Goal: Task Accomplishment & Management: Complete application form

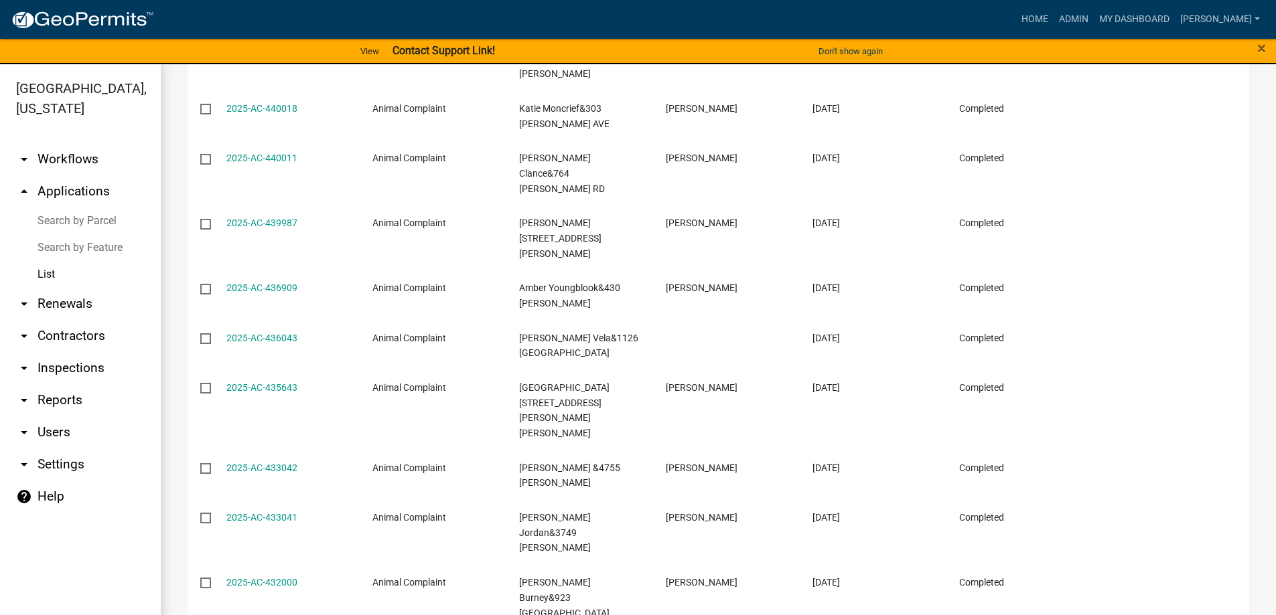
scroll to position [25, 0]
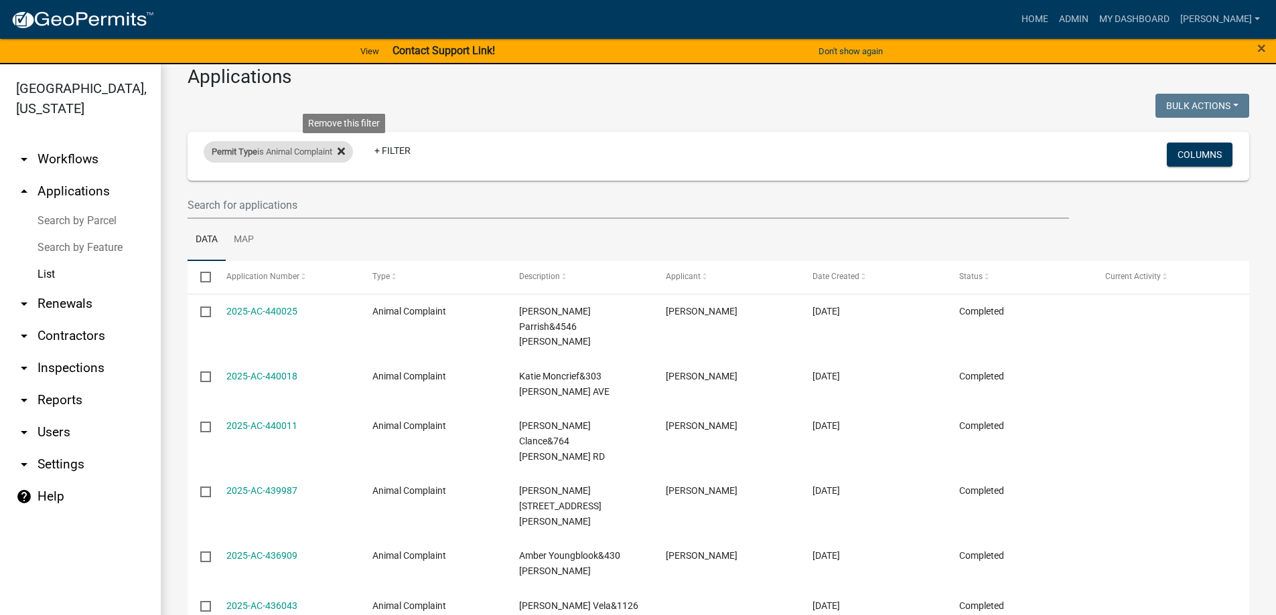
click at [345, 151] on icon at bounding box center [341, 151] width 7 height 7
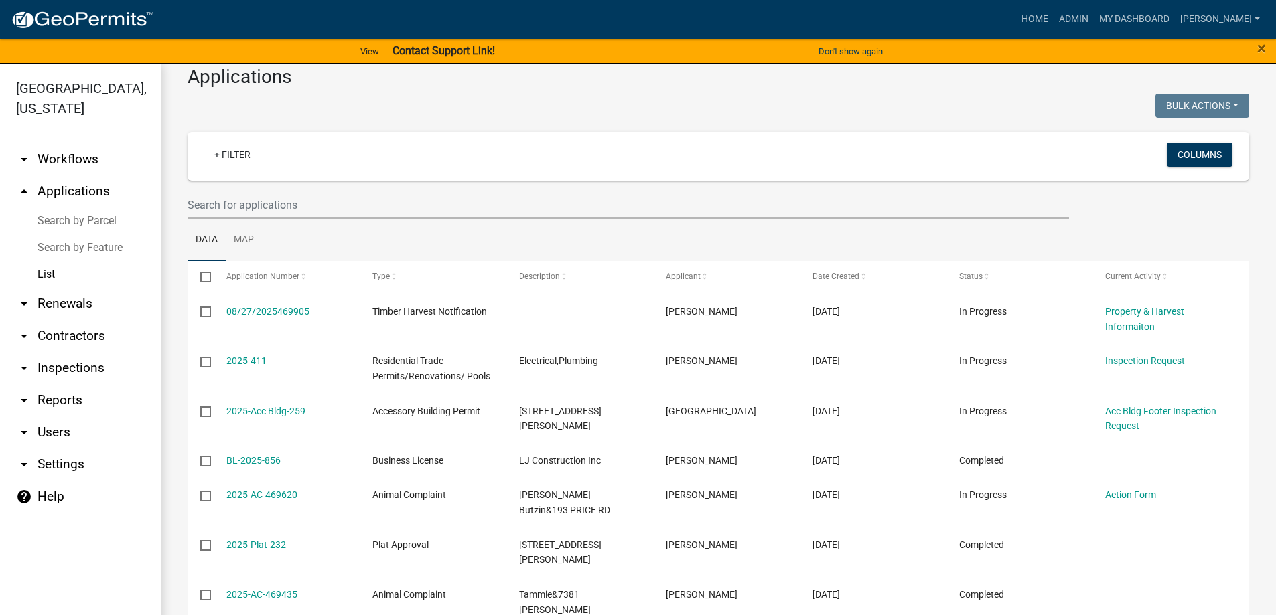
click at [70, 190] on link "arrow_drop_up Applications" at bounding box center [80, 191] width 161 height 32
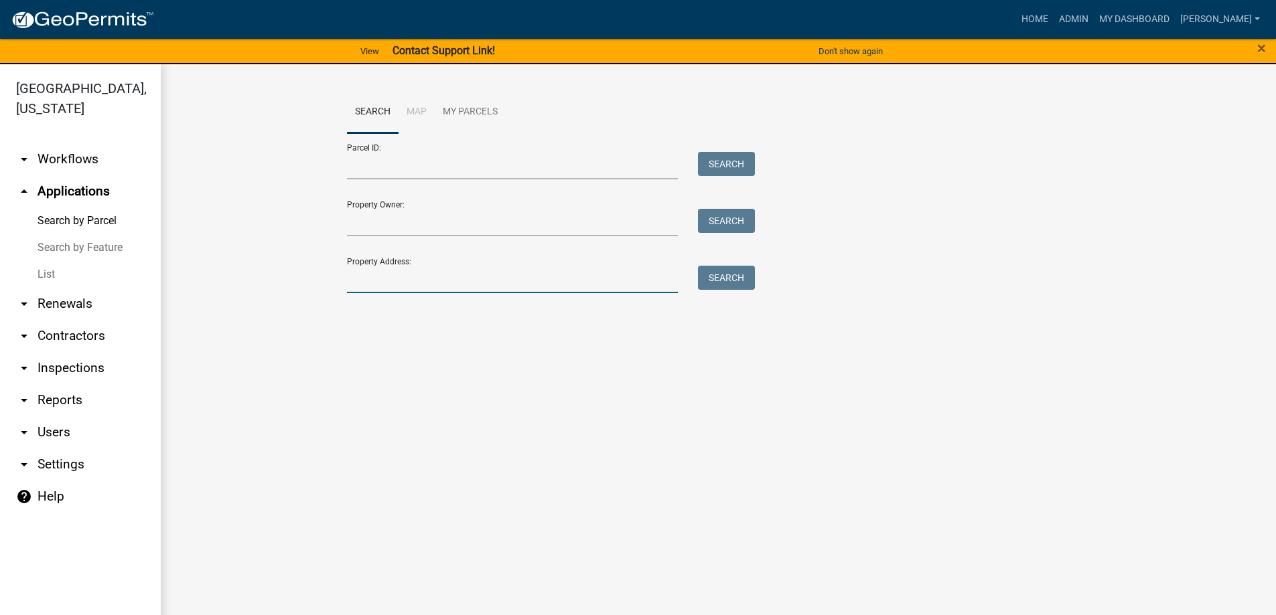
click at [427, 284] on input "Property Address:" at bounding box center [512, 279] width 331 height 27
type input "169"
click at [715, 278] on button "Search" at bounding box center [726, 278] width 57 height 24
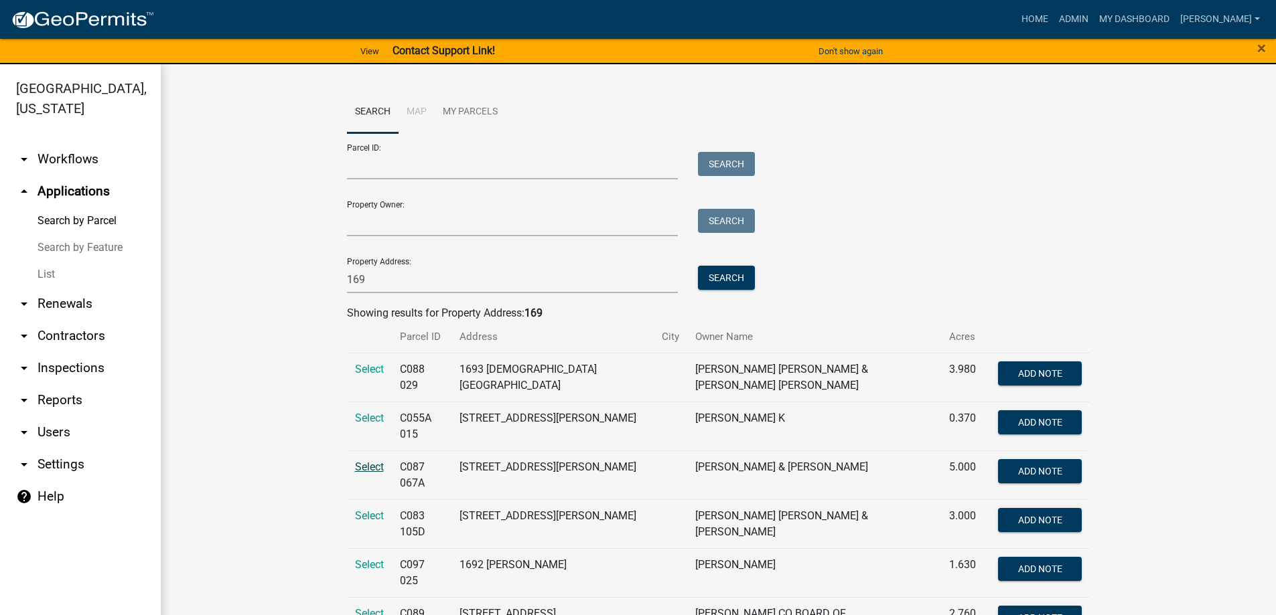
click at [364, 462] on span "Select" at bounding box center [369, 467] width 29 height 13
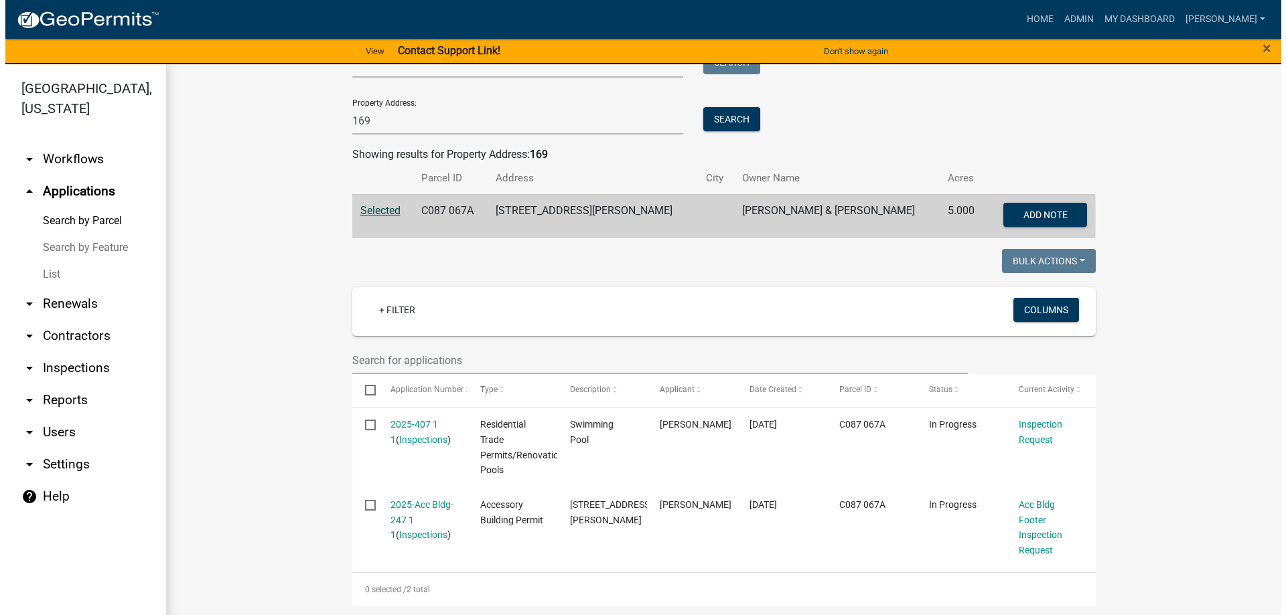
scroll to position [161, 0]
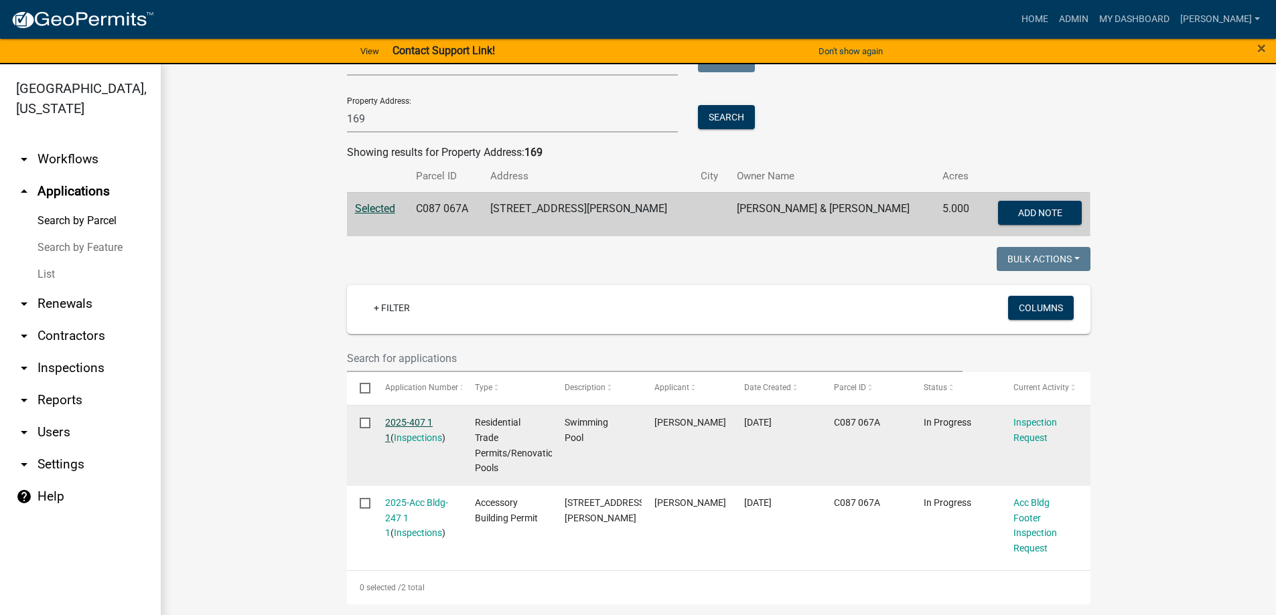
click at [408, 421] on link "2025-407 1 1" at bounding box center [409, 430] width 48 height 26
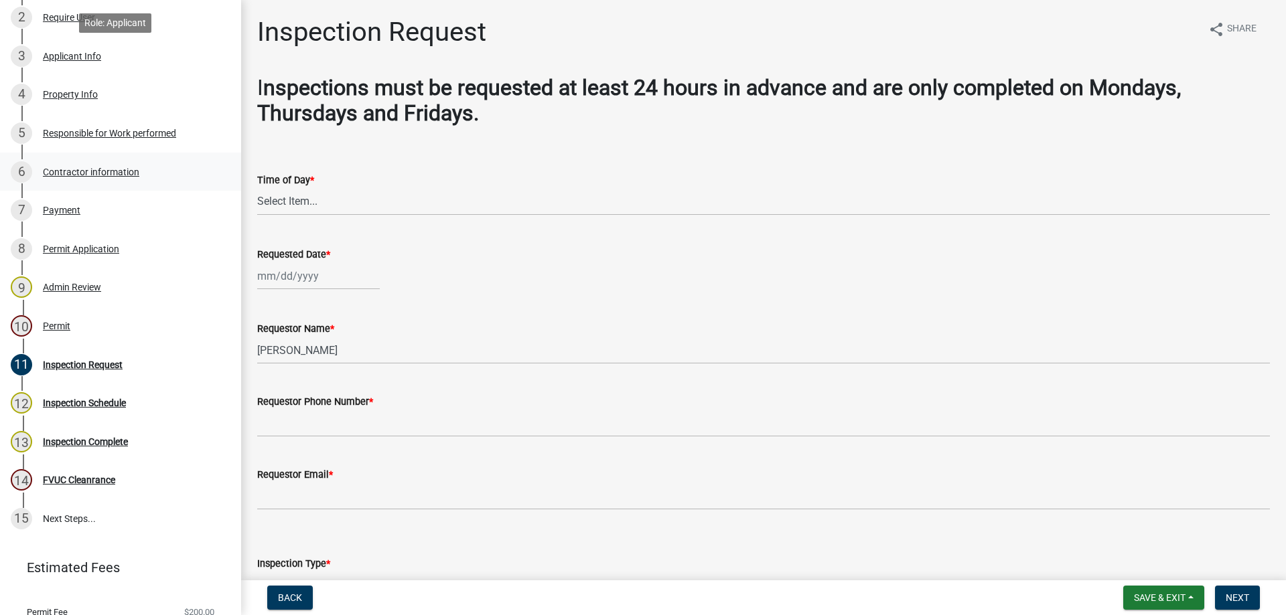
scroll to position [329, 0]
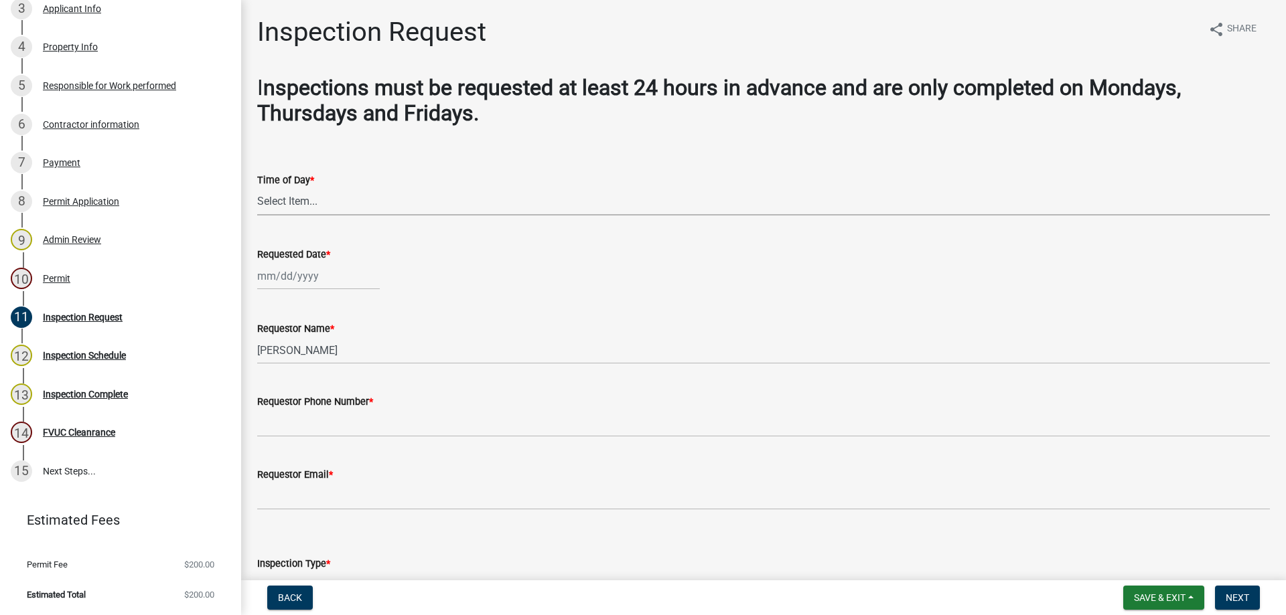
click at [284, 194] on select "Select Item... AM PM" at bounding box center [763, 201] width 1013 height 27
click at [257, 188] on select "Select Item... AM PM" at bounding box center [763, 201] width 1013 height 27
select select "248dbef9-1550-4cdc-b097-b01856ab8240"
click at [305, 277] on div at bounding box center [318, 276] width 123 height 27
select select "9"
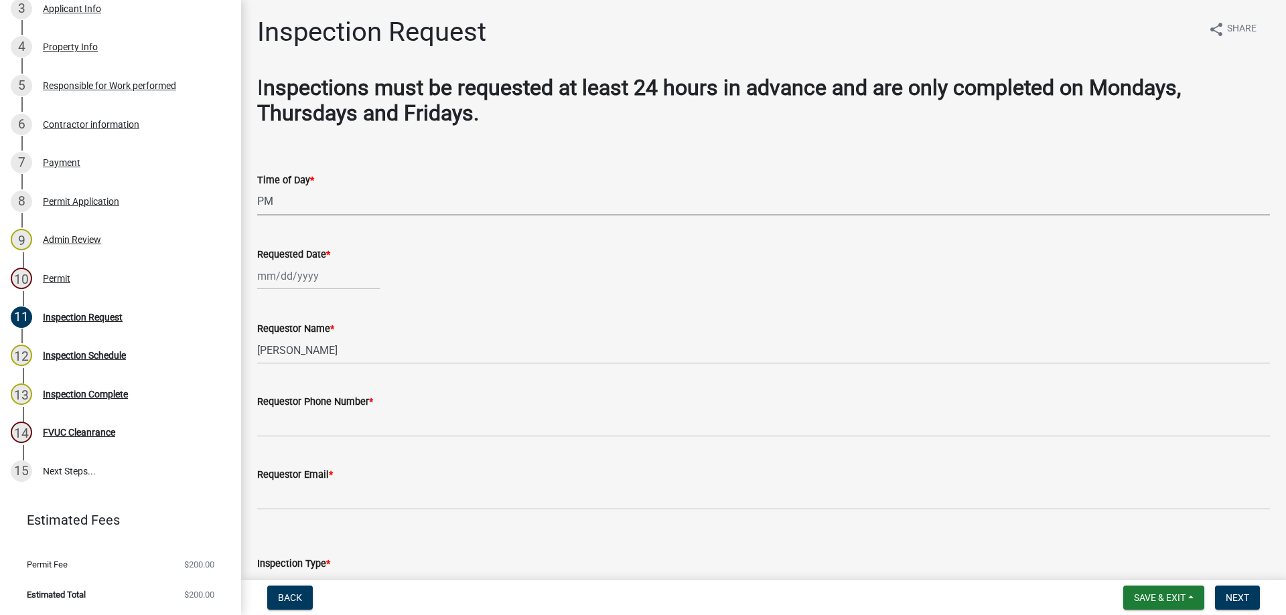
select select "2025"
click at [360, 391] on div "19" at bounding box center [356, 390] width 21 height 21
type input "[DATE]"
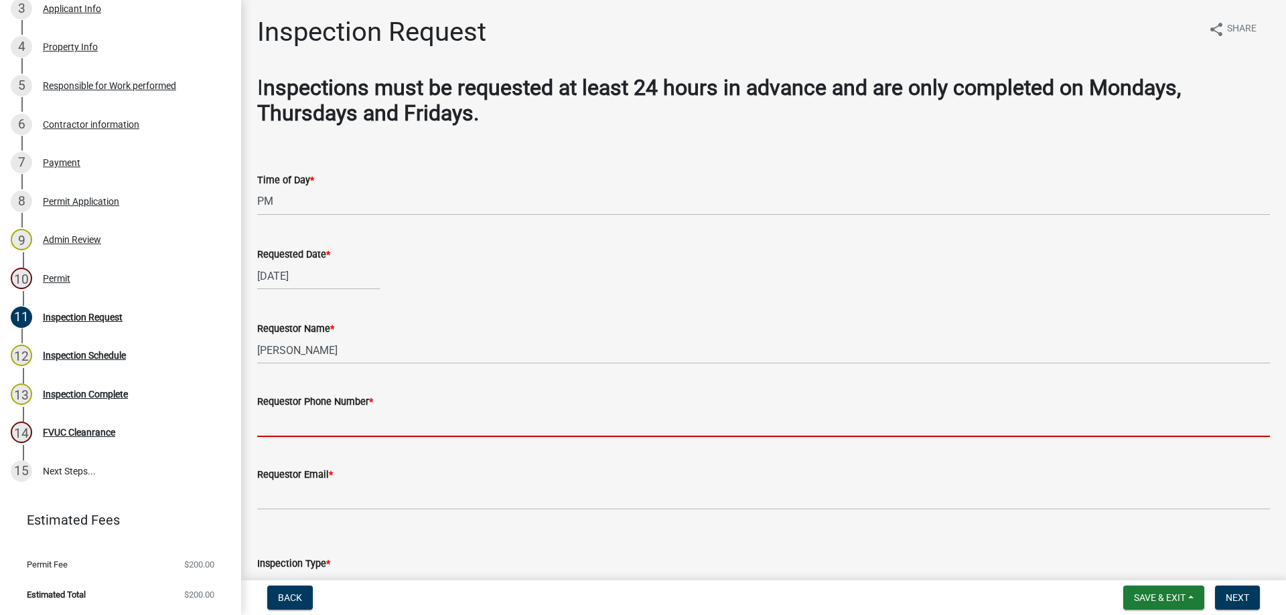
click at [346, 414] on input "Requestor Phone Number *" at bounding box center [763, 423] width 1013 height 27
type input "4788363199"
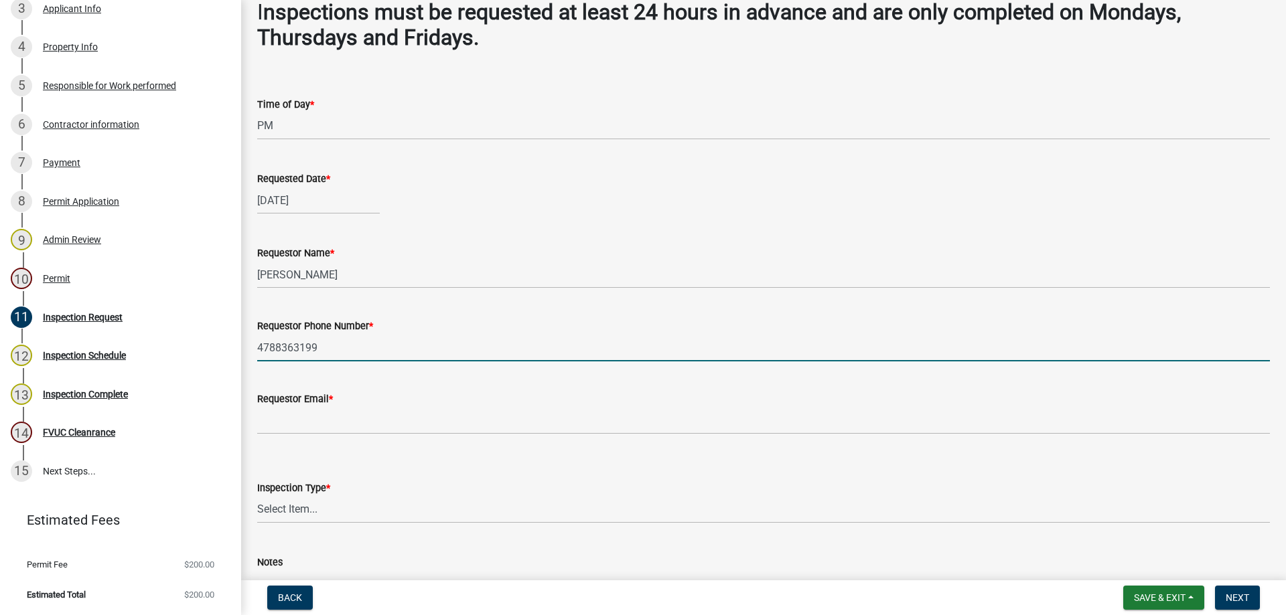
scroll to position [134, 0]
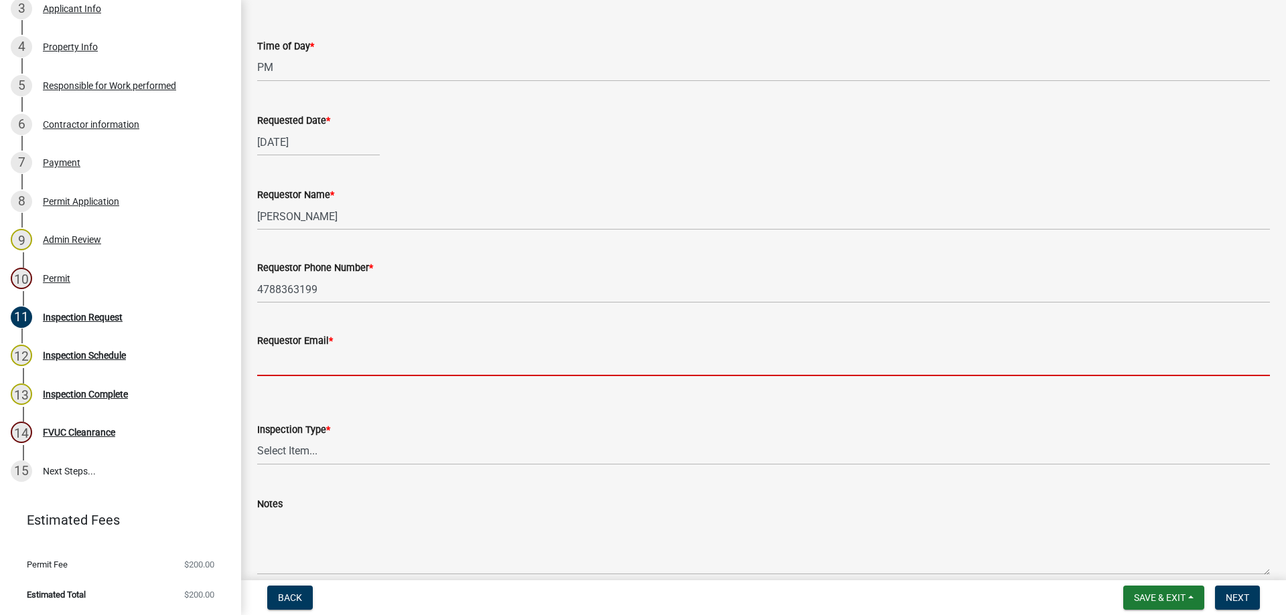
click at [334, 360] on input "Requestor Email *" at bounding box center [763, 362] width 1013 height 27
type input "[PERSON_NAME][EMAIL_ADDRESS][DOMAIN_NAME]"
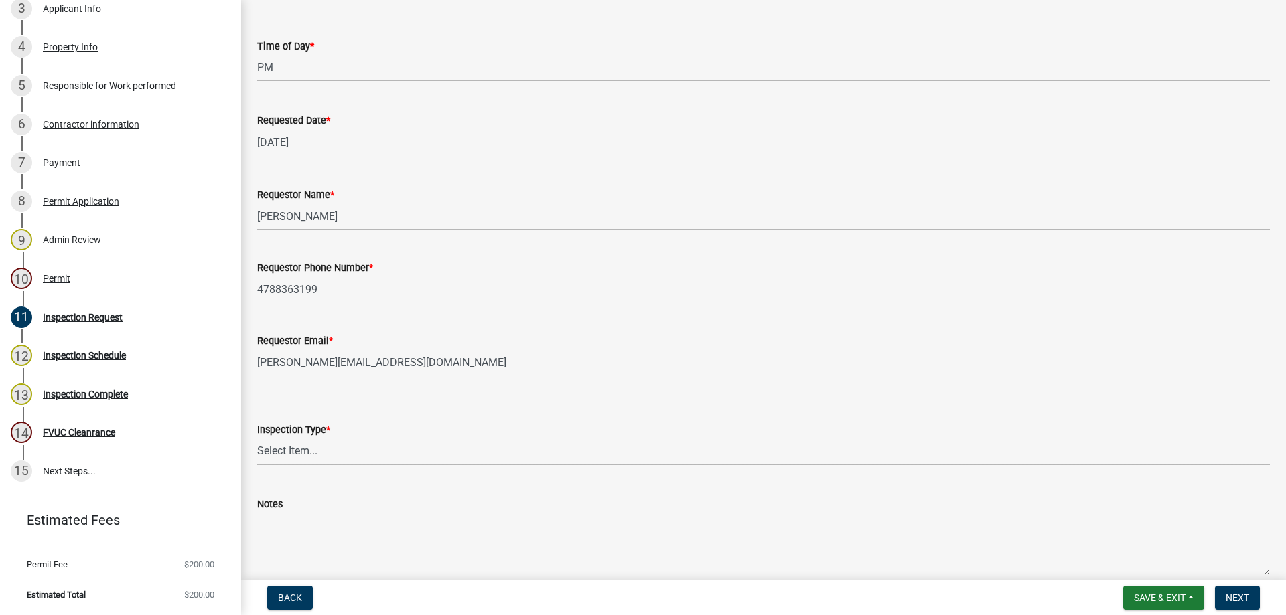
click at [336, 450] on select "Select Item... Temporary Pole Panel Swap Out Rough-In Final" at bounding box center [763, 451] width 1013 height 27
click at [304, 453] on select "Select Item... Temporary Pole Panel Swap Out Rough-In Final" at bounding box center [763, 451] width 1013 height 27
click at [313, 449] on select "Select Item... Temporary Pole Panel Swap Out Rough-In Final" at bounding box center [763, 451] width 1013 height 27
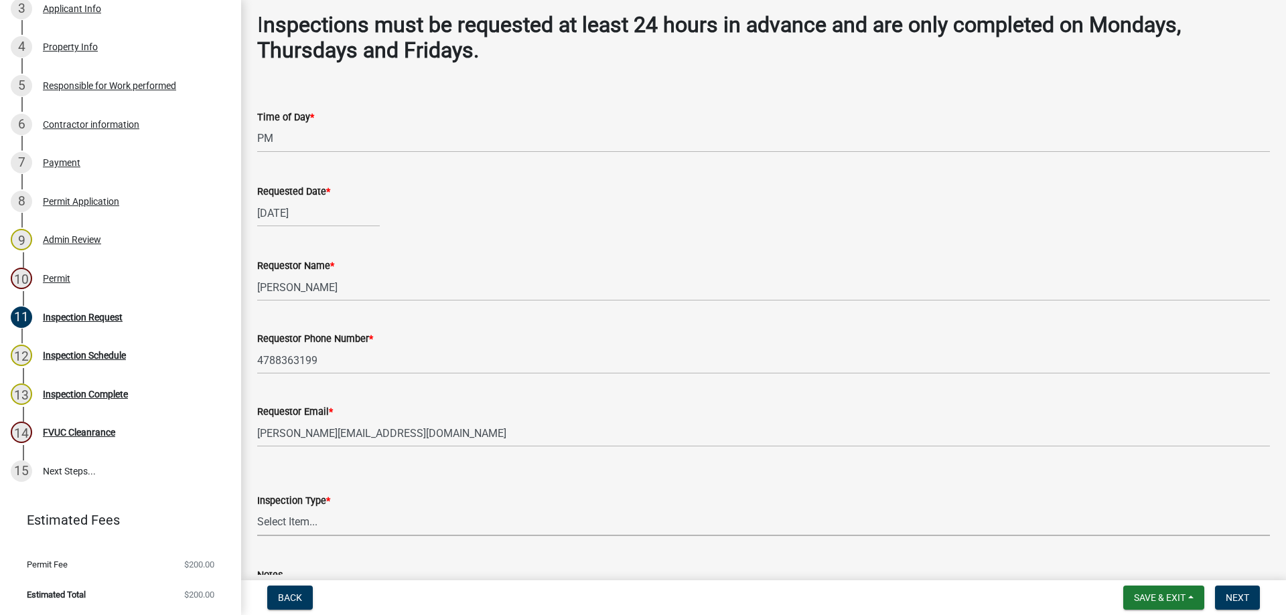
scroll to position [197, 0]
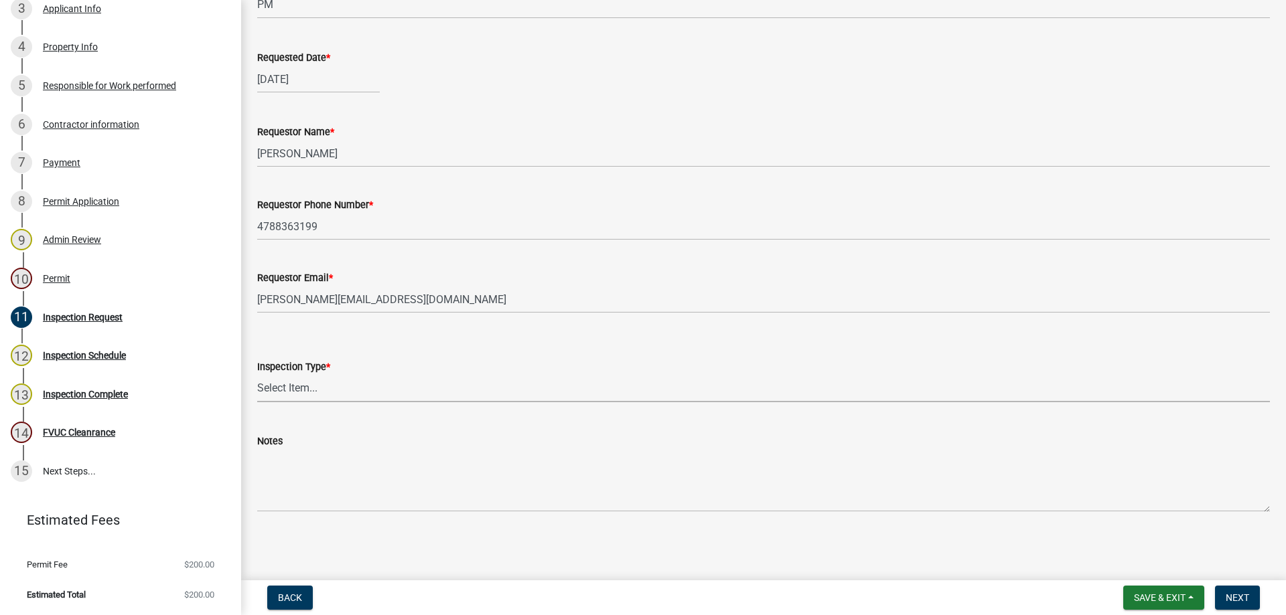
click at [315, 390] on select "Select Item... Temporary Pole Panel Swap Out Rough-In Final" at bounding box center [763, 388] width 1013 height 27
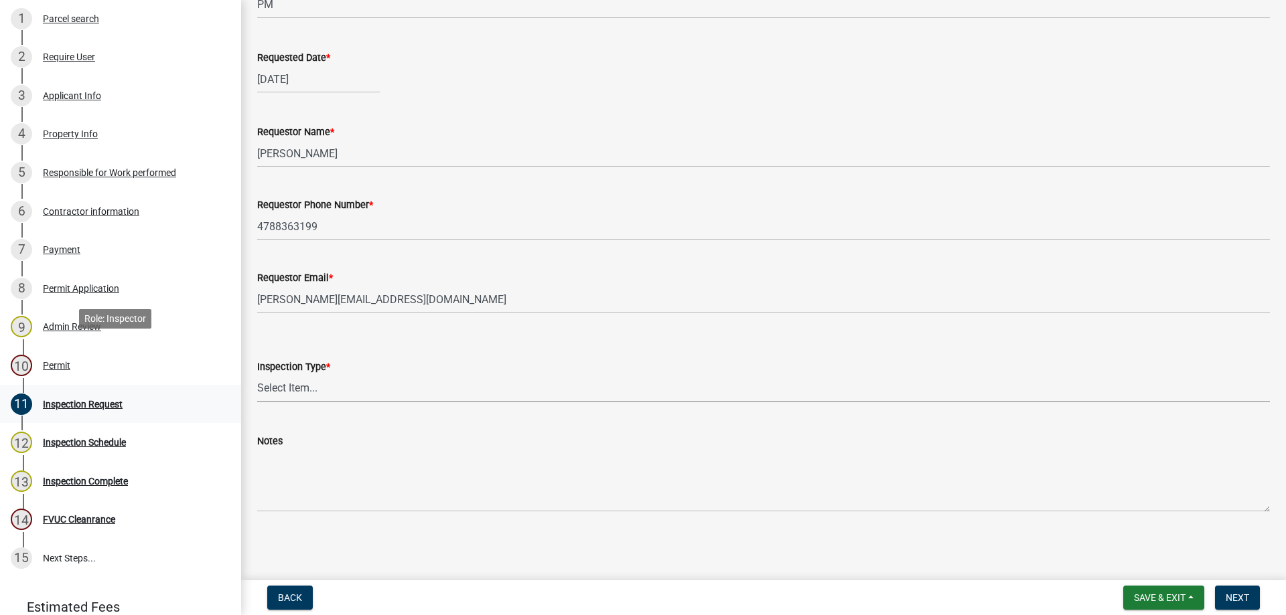
scroll to position [329, 0]
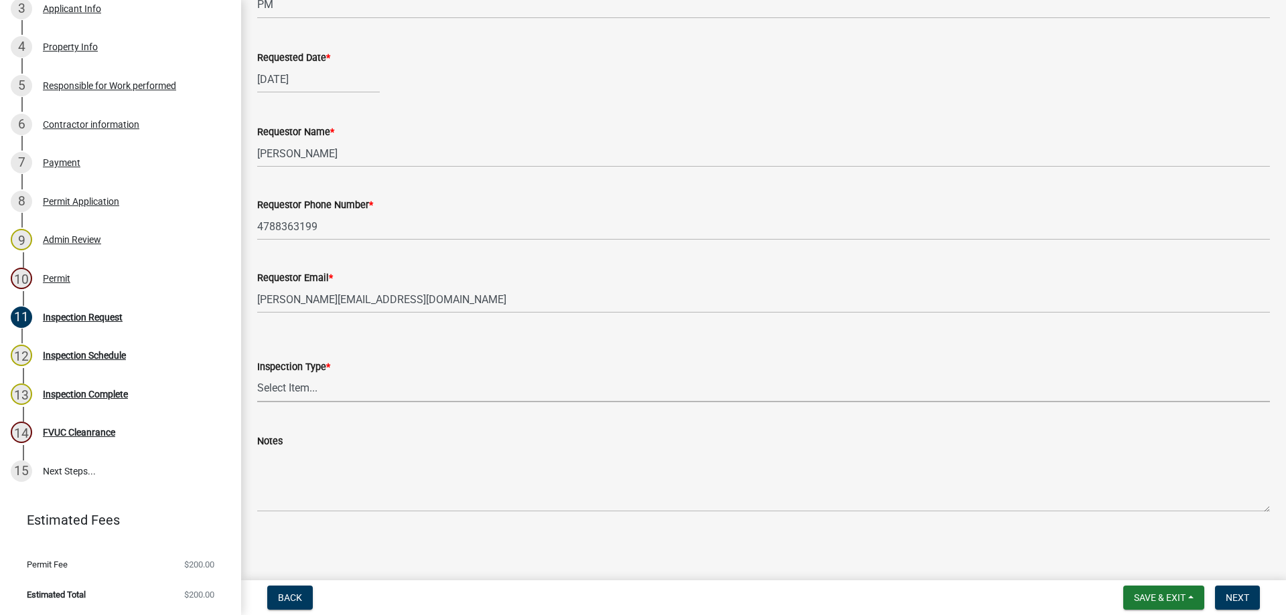
click at [327, 392] on select "Select Item... Temporary Pole Panel Swap Out Rough-In Final" at bounding box center [763, 388] width 1013 height 27
click at [311, 389] on select "Select Item... Temporary Pole Panel Swap Out Rough-In Final" at bounding box center [763, 388] width 1013 height 27
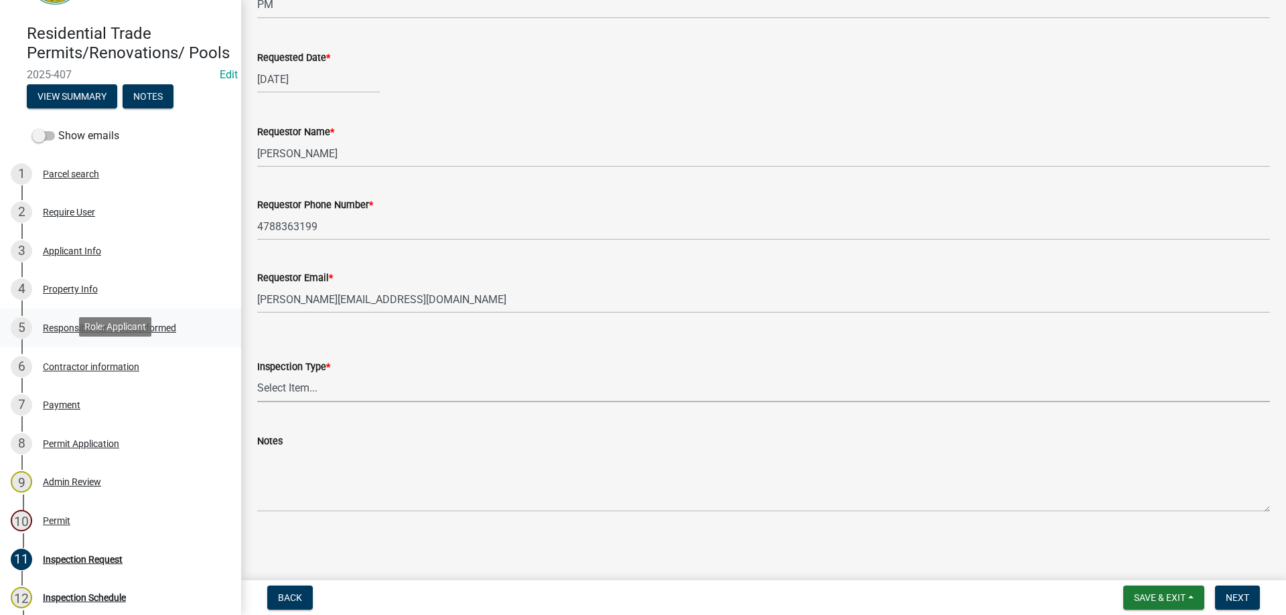
scroll to position [0, 0]
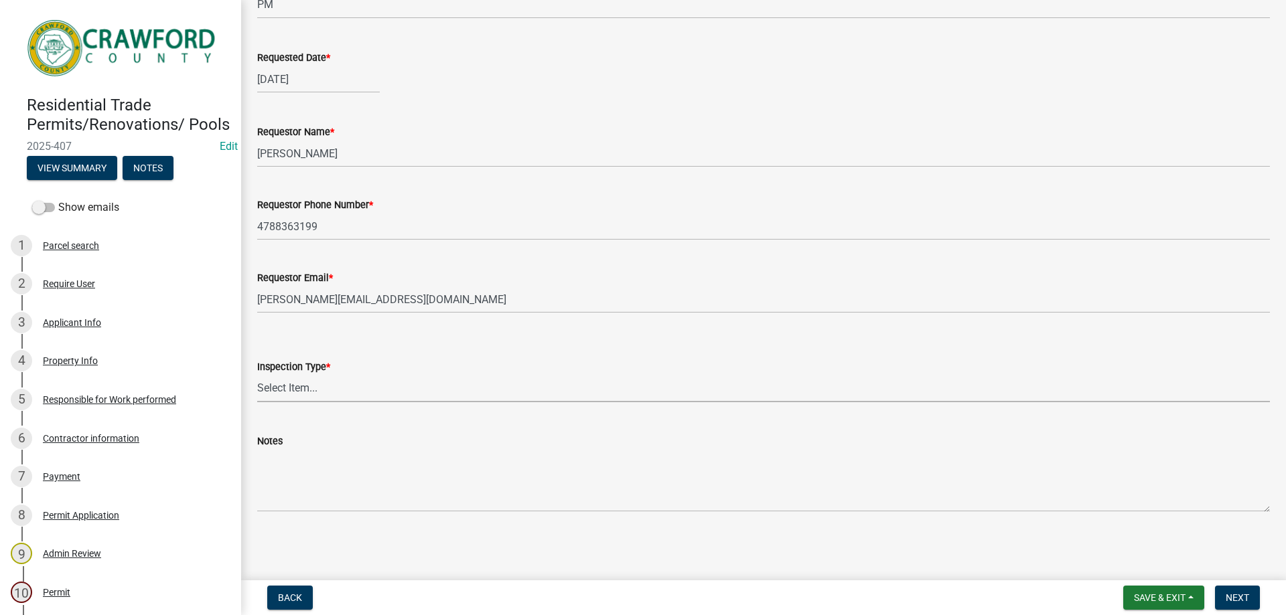
click at [321, 390] on select "Select Item... Temporary Pole Panel Swap Out Rough-In Final" at bounding box center [763, 388] width 1013 height 27
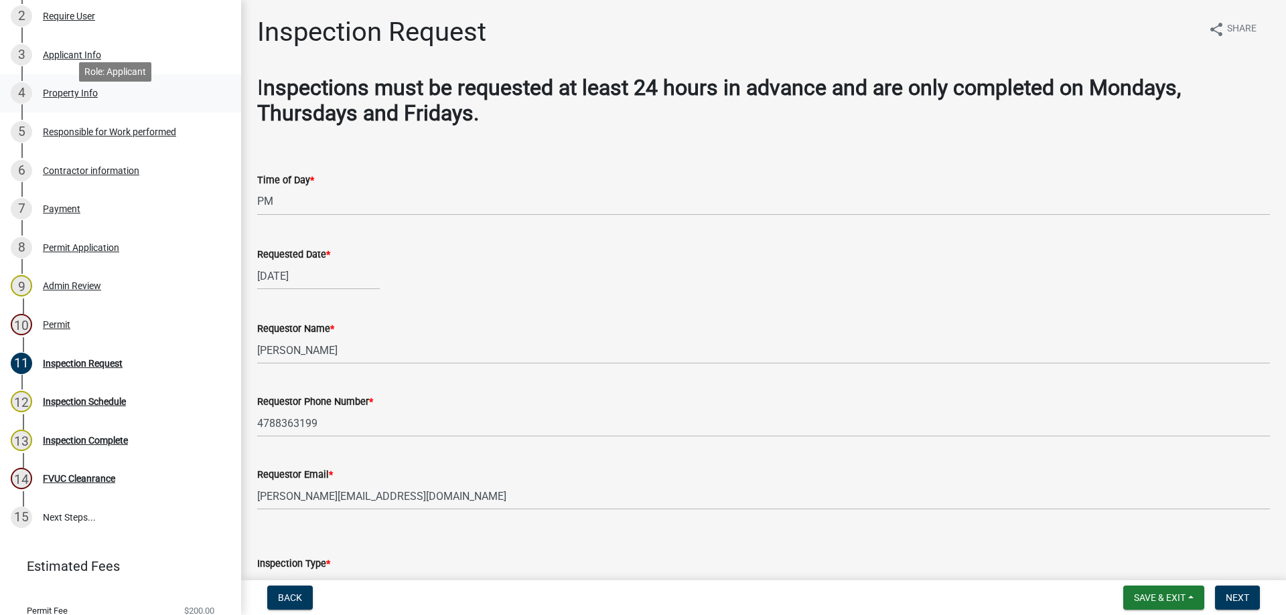
click at [62, 98] on div "Property Info" at bounding box center [70, 92] width 55 height 9
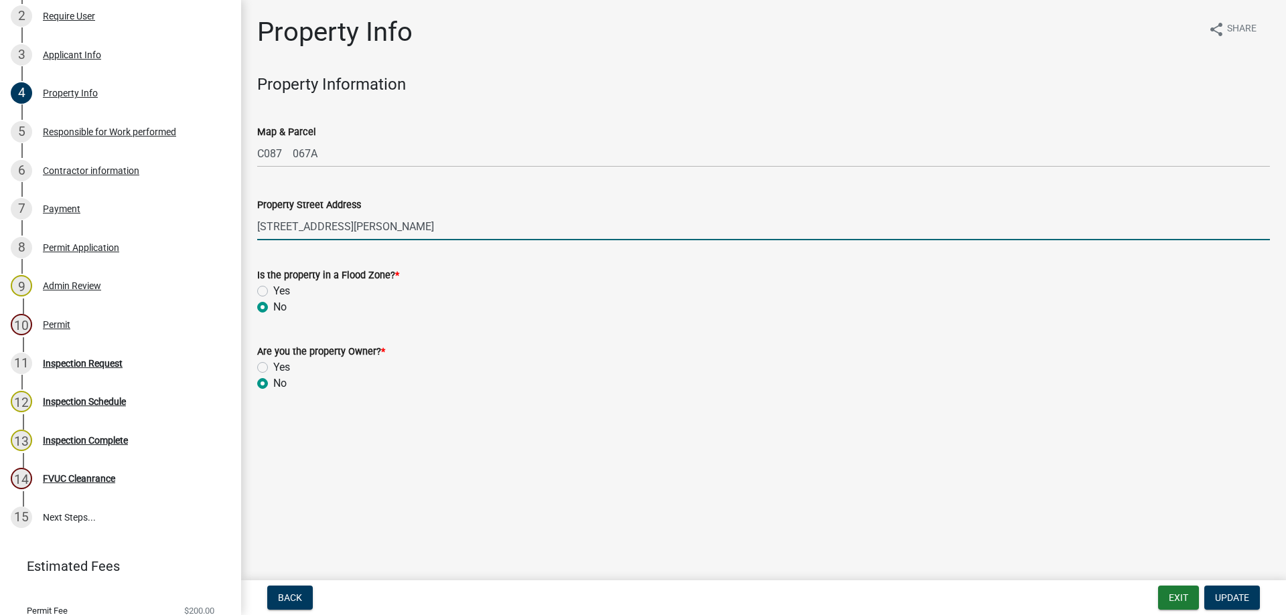
drag, startPoint x: 257, startPoint y: 225, endPoint x: 362, endPoint y: 229, distance: 104.5
click at [362, 229] on input "[STREET_ADDRESS][PERSON_NAME]" at bounding box center [763, 226] width 1013 height 27
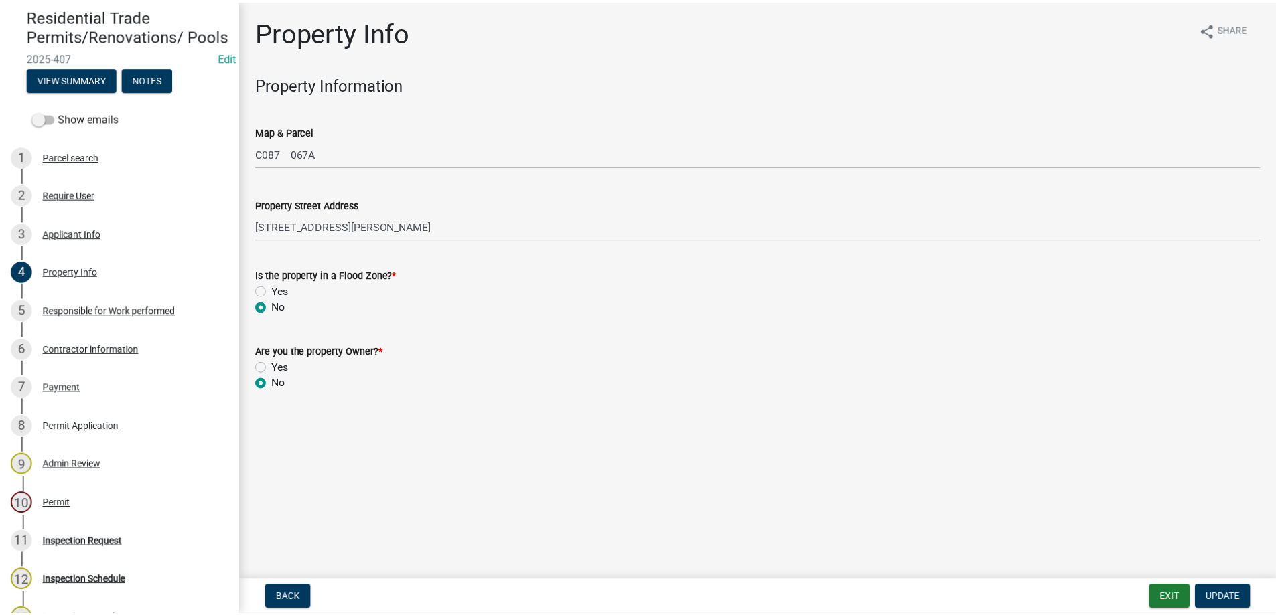
scroll to position [67, 0]
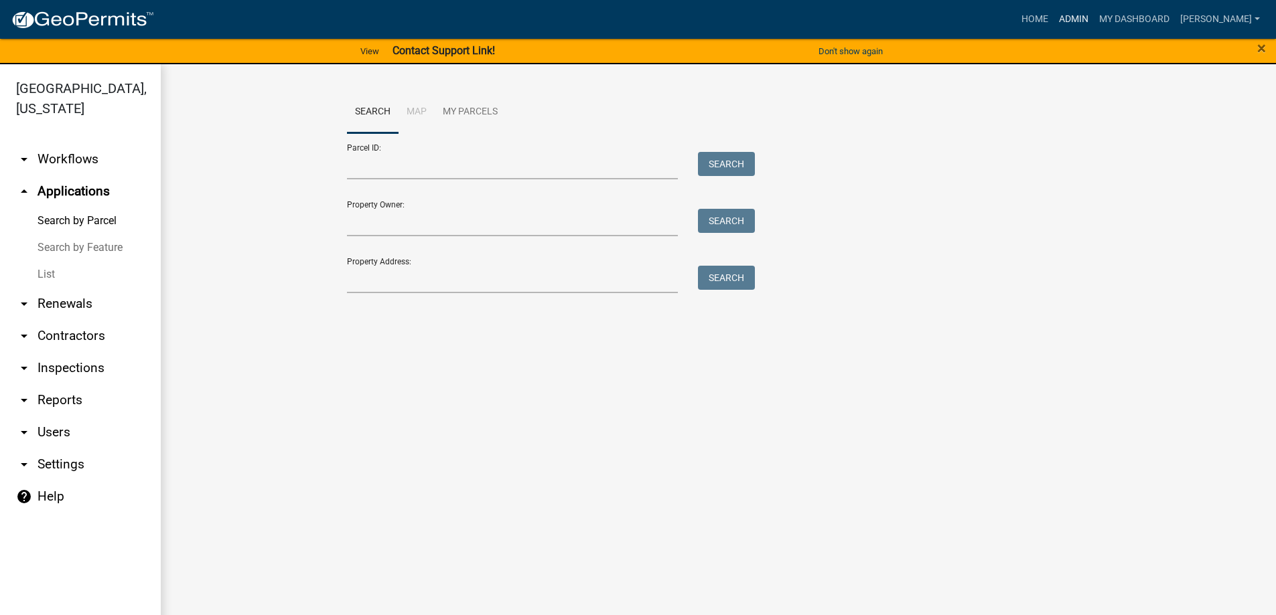
click at [1088, 20] on link "Admin" at bounding box center [1073, 19] width 40 height 25
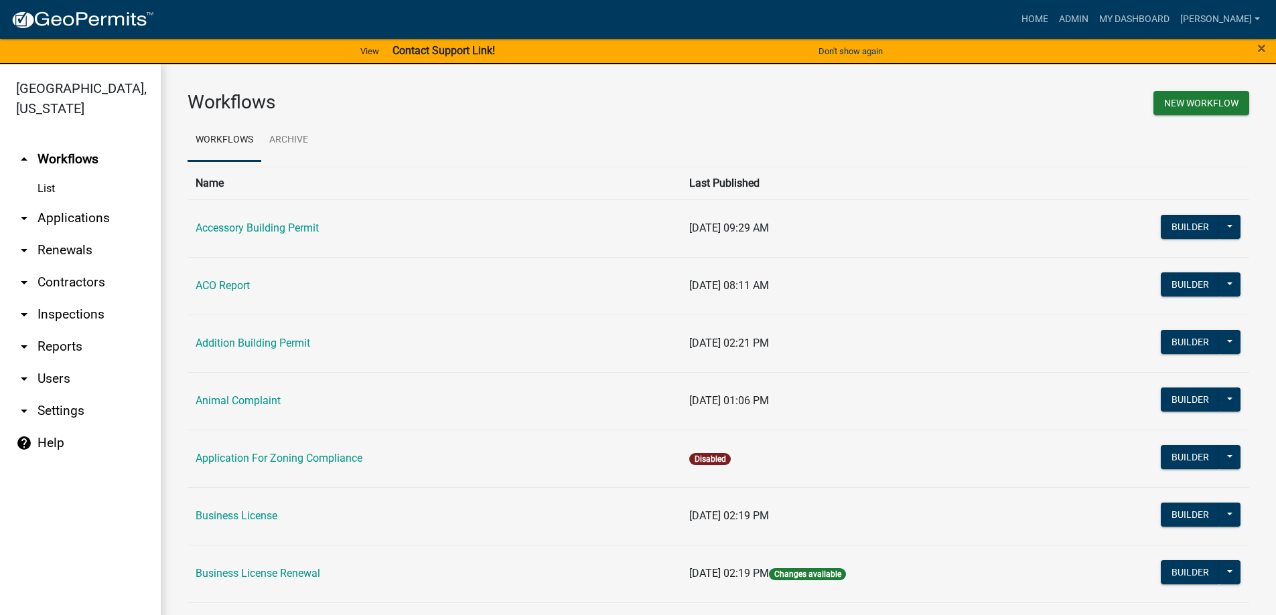
click at [86, 221] on link "arrow_drop_down Applications" at bounding box center [80, 218] width 161 height 32
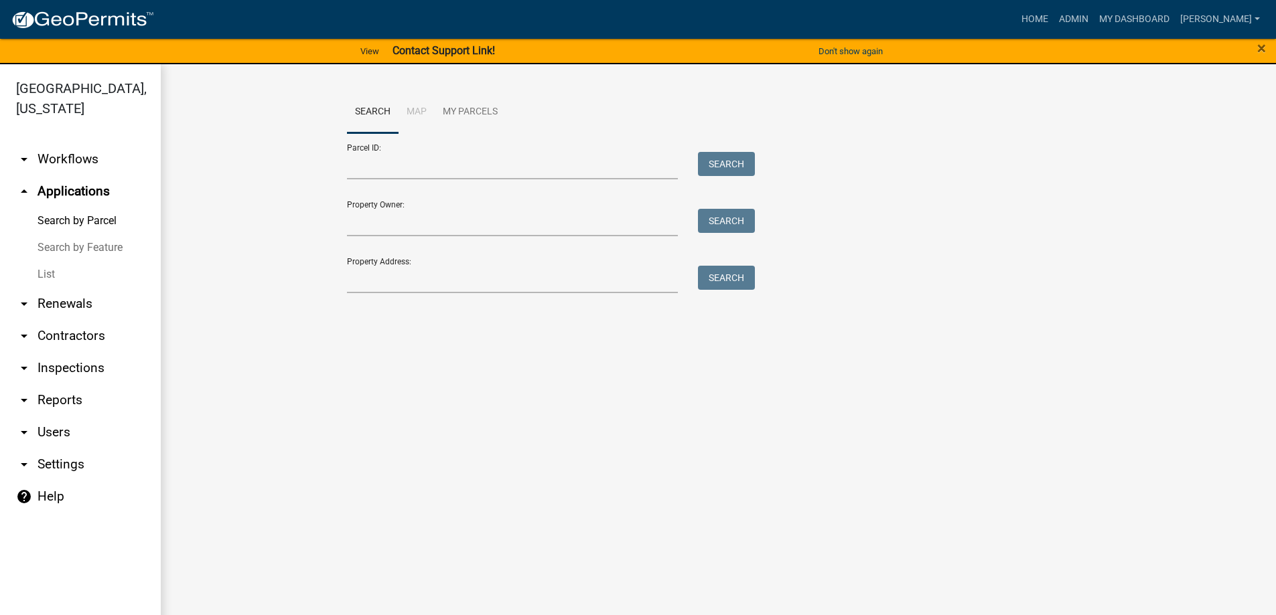
click at [44, 274] on link "List" at bounding box center [80, 274] width 161 height 27
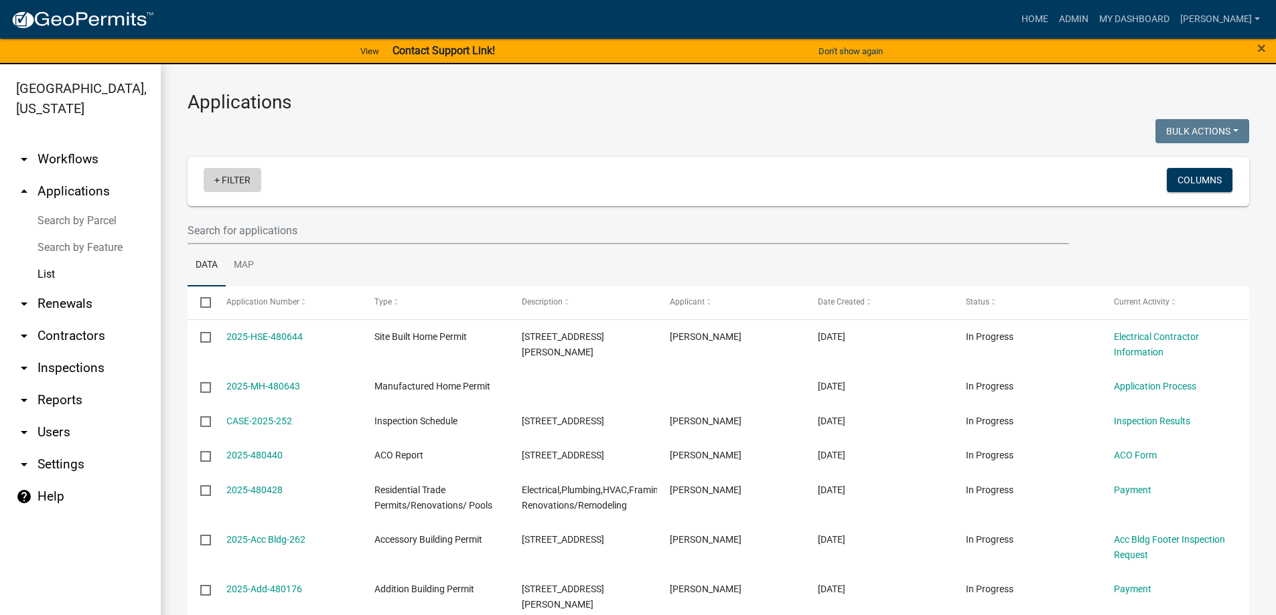
click at [246, 179] on link "+ Filter" at bounding box center [233, 180] width 58 height 24
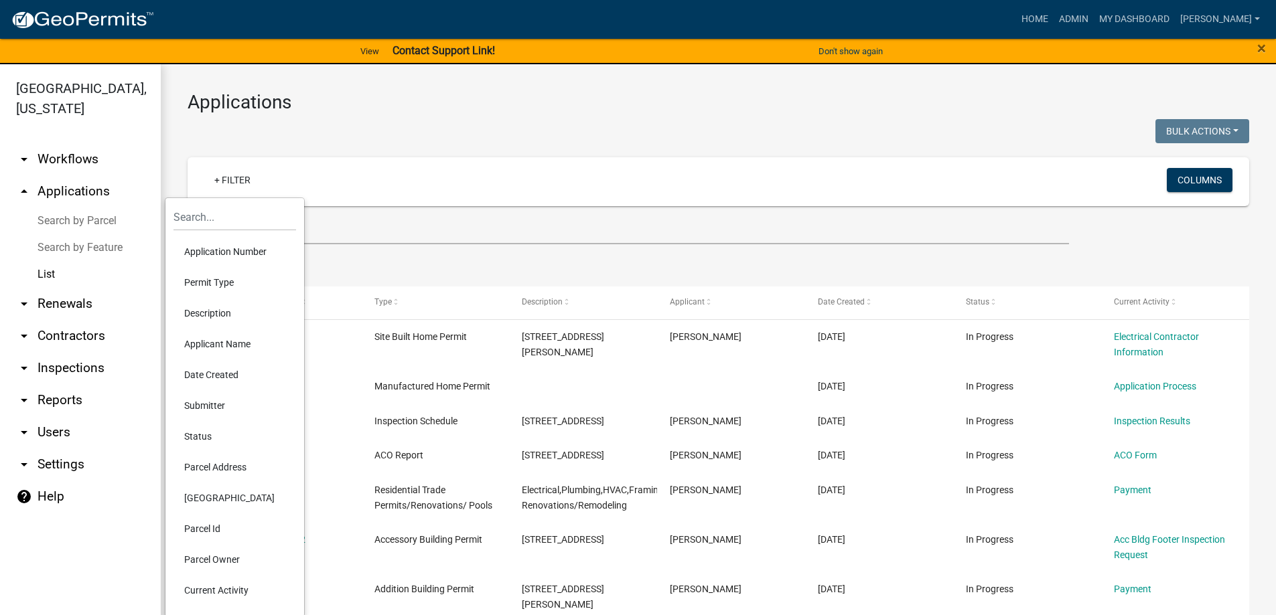
click at [226, 281] on li "Permit Type" at bounding box center [234, 282] width 123 height 31
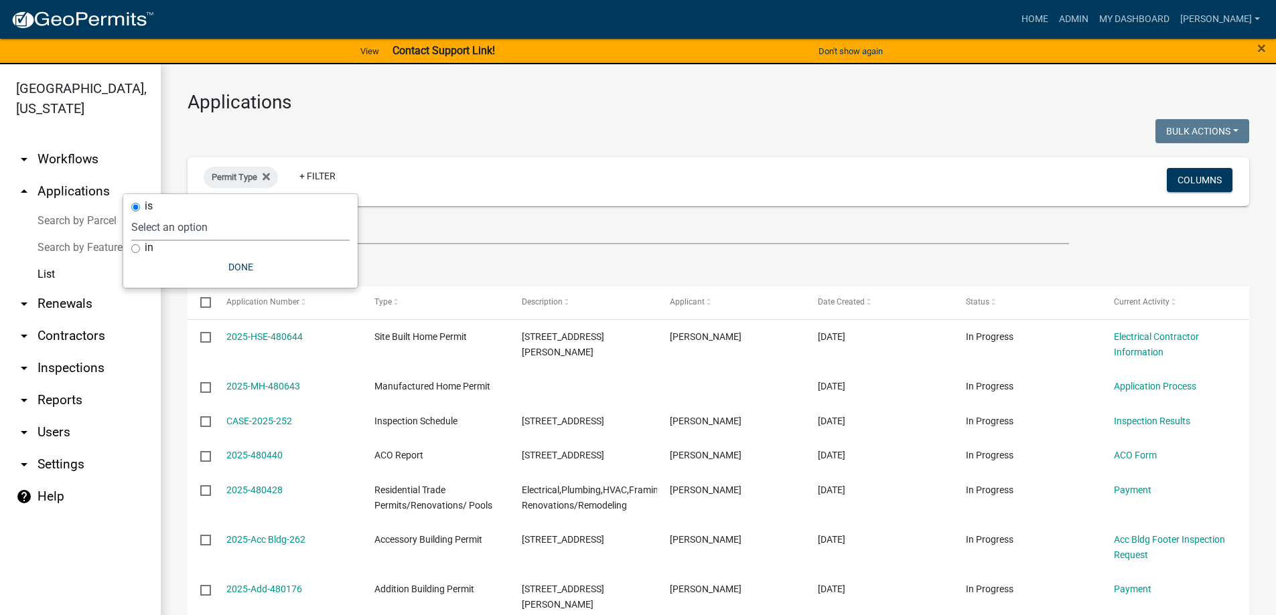
click at [228, 228] on select "Select an option Accessory Building Permit ACO Report Addition Building Permit …" at bounding box center [240, 227] width 218 height 27
select select "e25b8dc8-d253-4621-9bdb-30125c6200a7"
click at [181, 214] on select "Select an option Accessory Building Permit ACO Report Addition Building Permit …" at bounding box center [240, 227] width 218 height 27
